Goal: Task Accomplishment & Management: Manage account settings

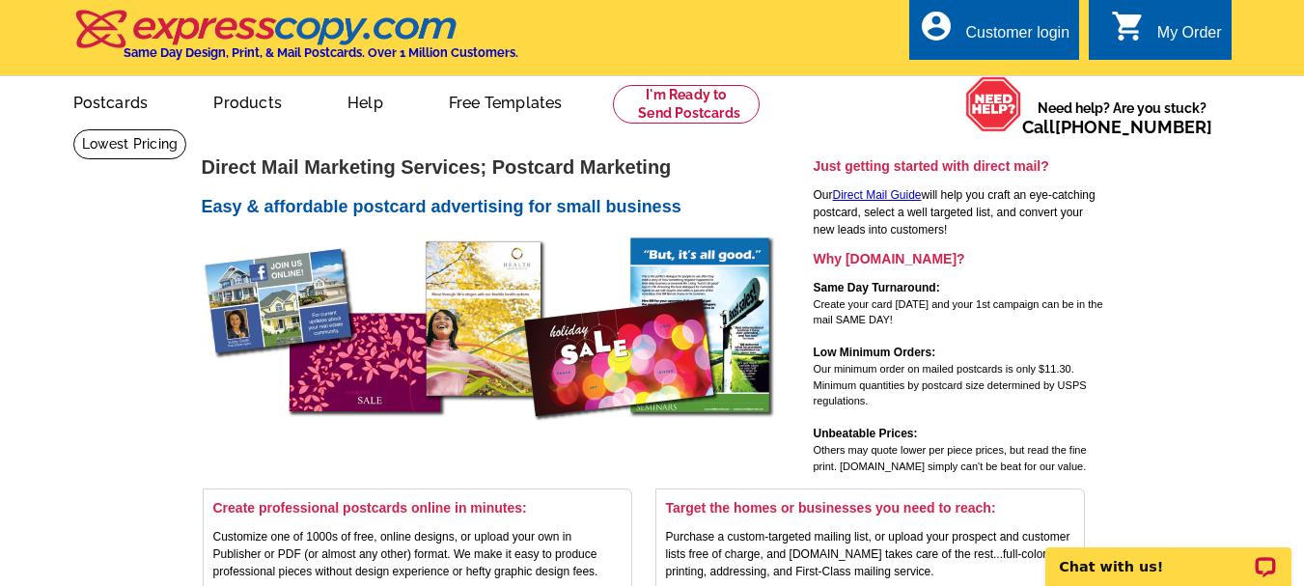
click at [1173, 36] on div "My Order" at bounding box center [1189, 37] width 65 height 27
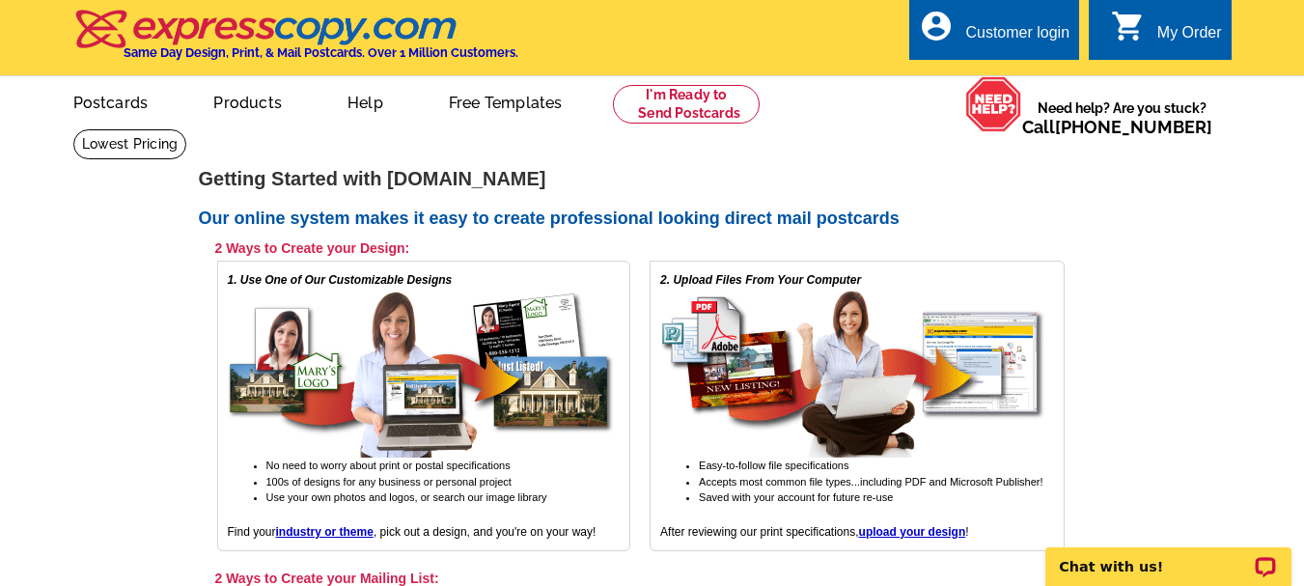
click at [1017, 38] on div "Customer login" at bounding box center [1017, 37] width 104 height 27
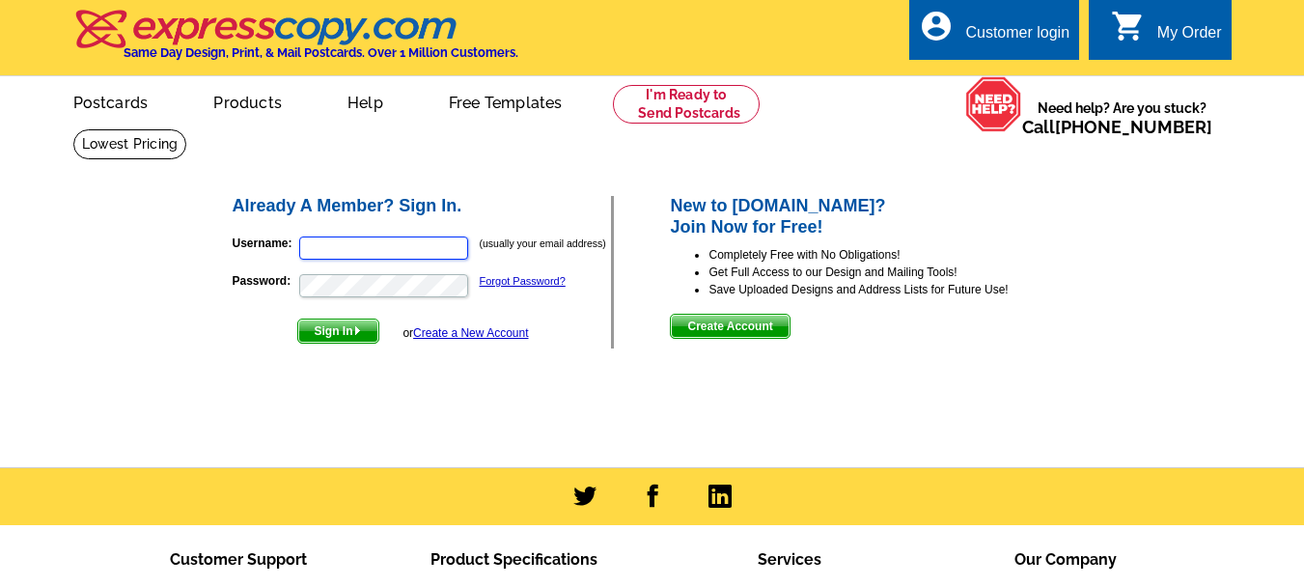
type input "tamra.lee.ulmer@resourceaz.com"
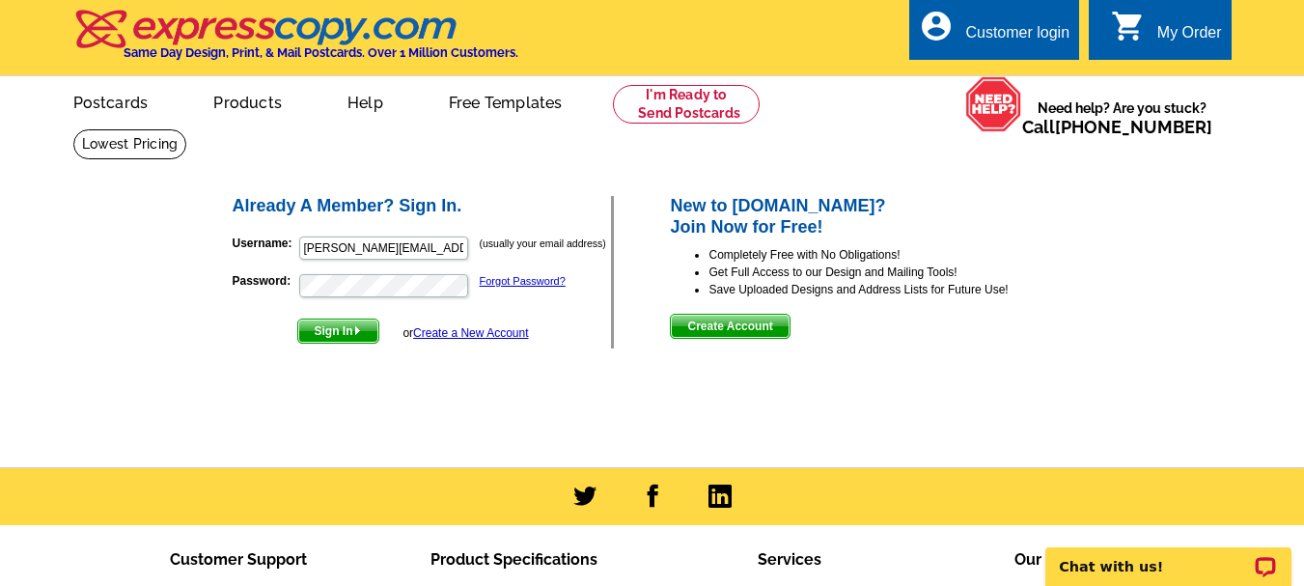
click at [340, 334] on span "Sign In" at bounding box center [338, 330] width 80 height 23
